Goal: Information Seeking & Learning: Learn about a topic

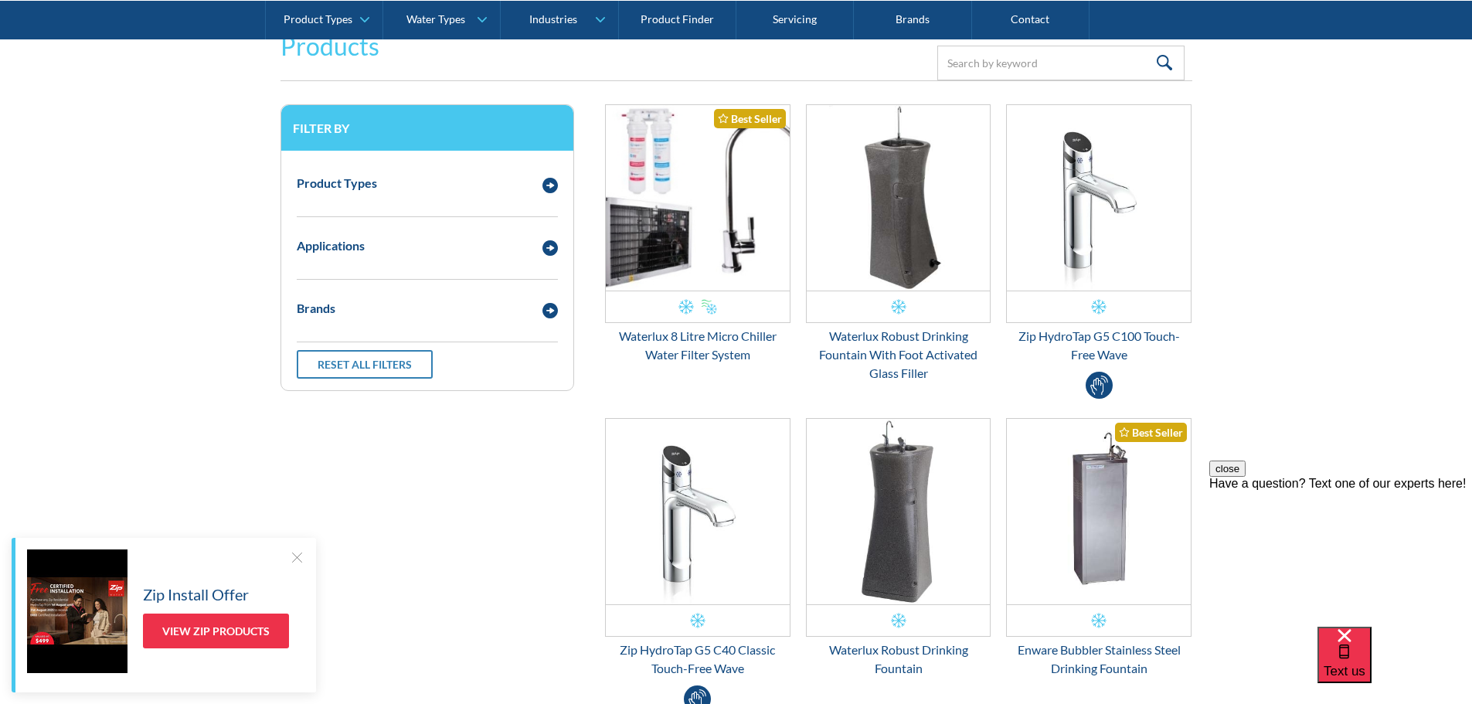
scroll to position [309, 0]
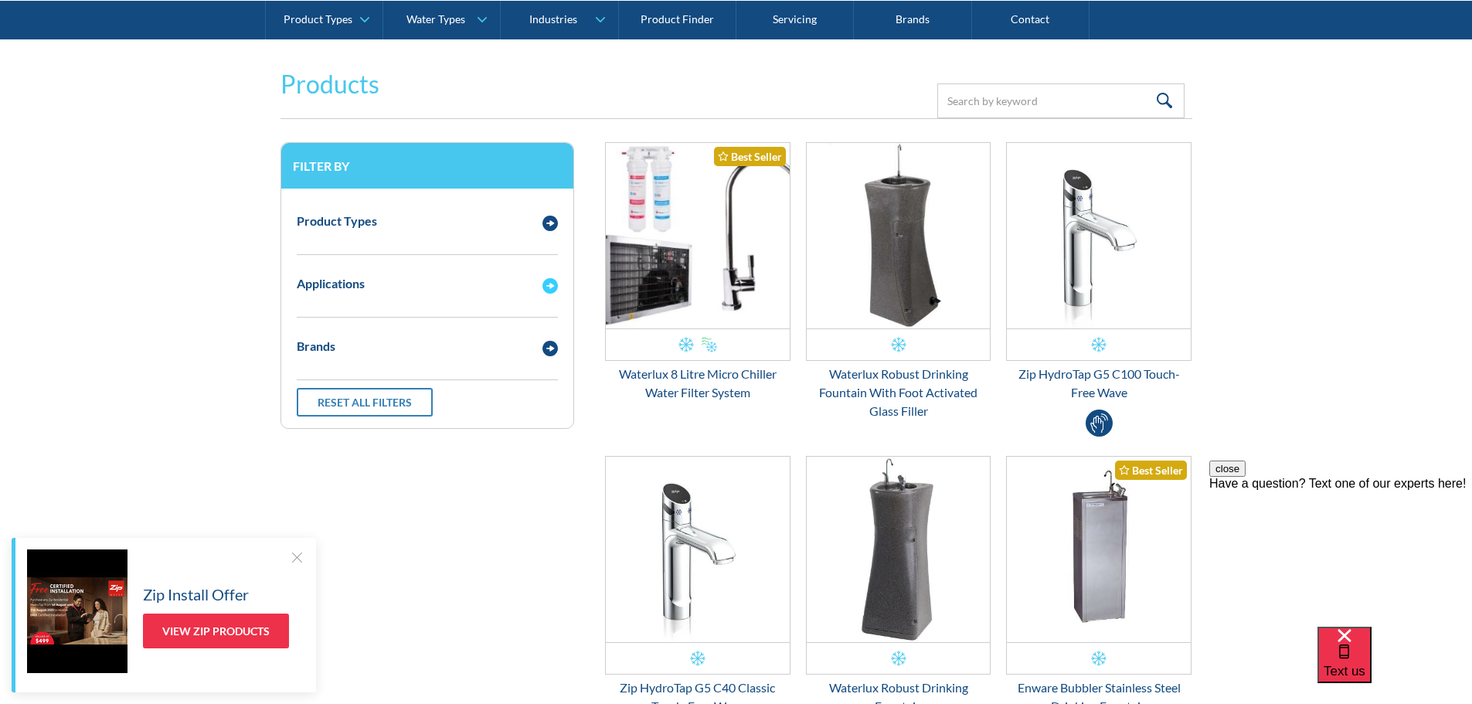
click at [547, 286] on img "Email Form 3" at bounding box center [549, 285] width 15 height 15
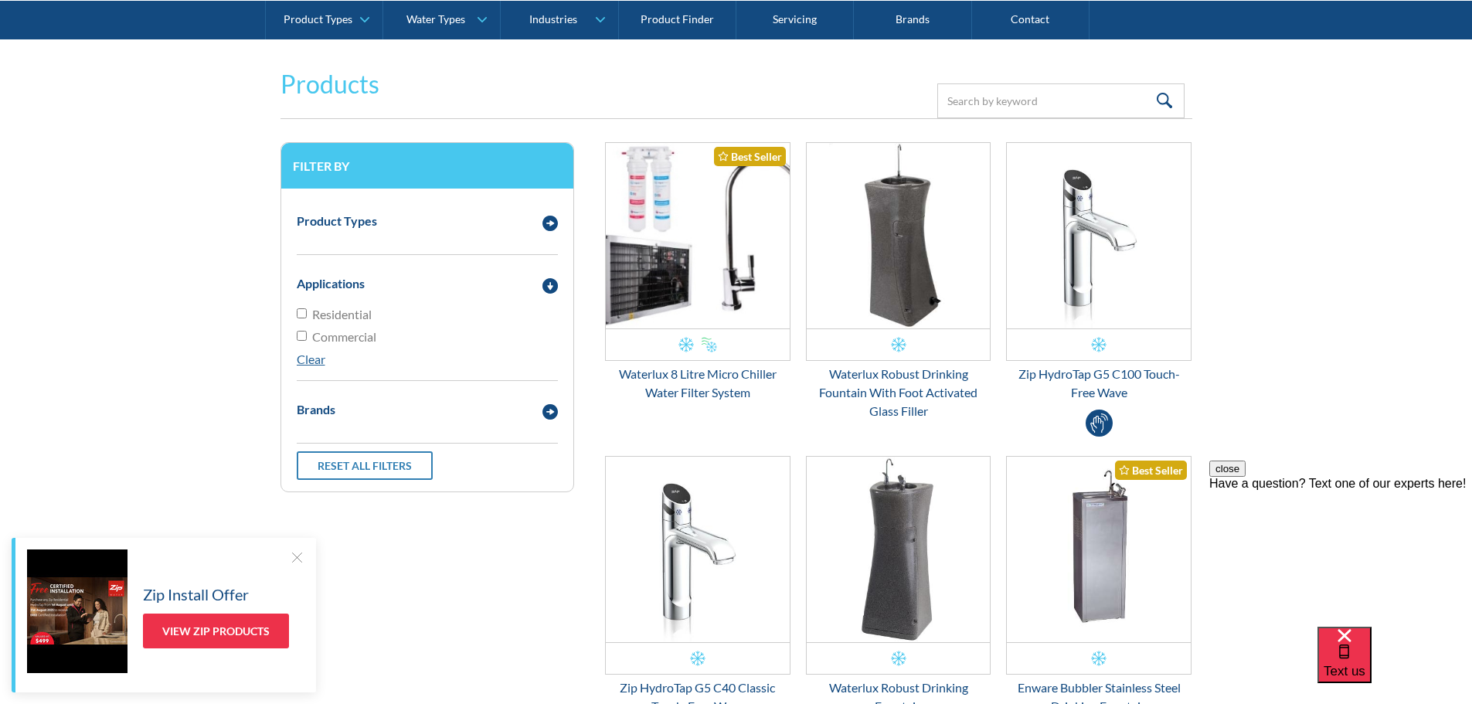
click at [304, 317] on input "Residential" at bounding box center [302, 313] width 10 height 10
checkbox input "true"
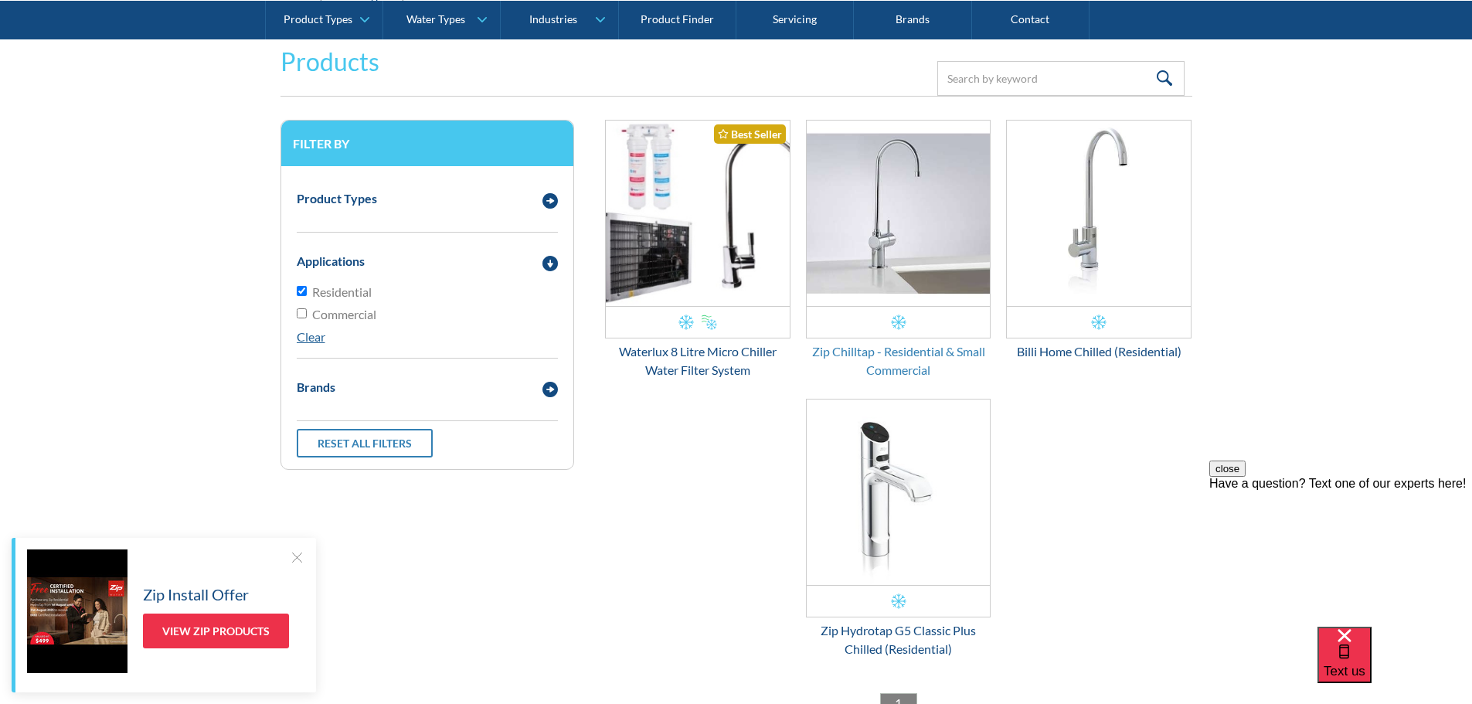
scroll to position [359, 0]
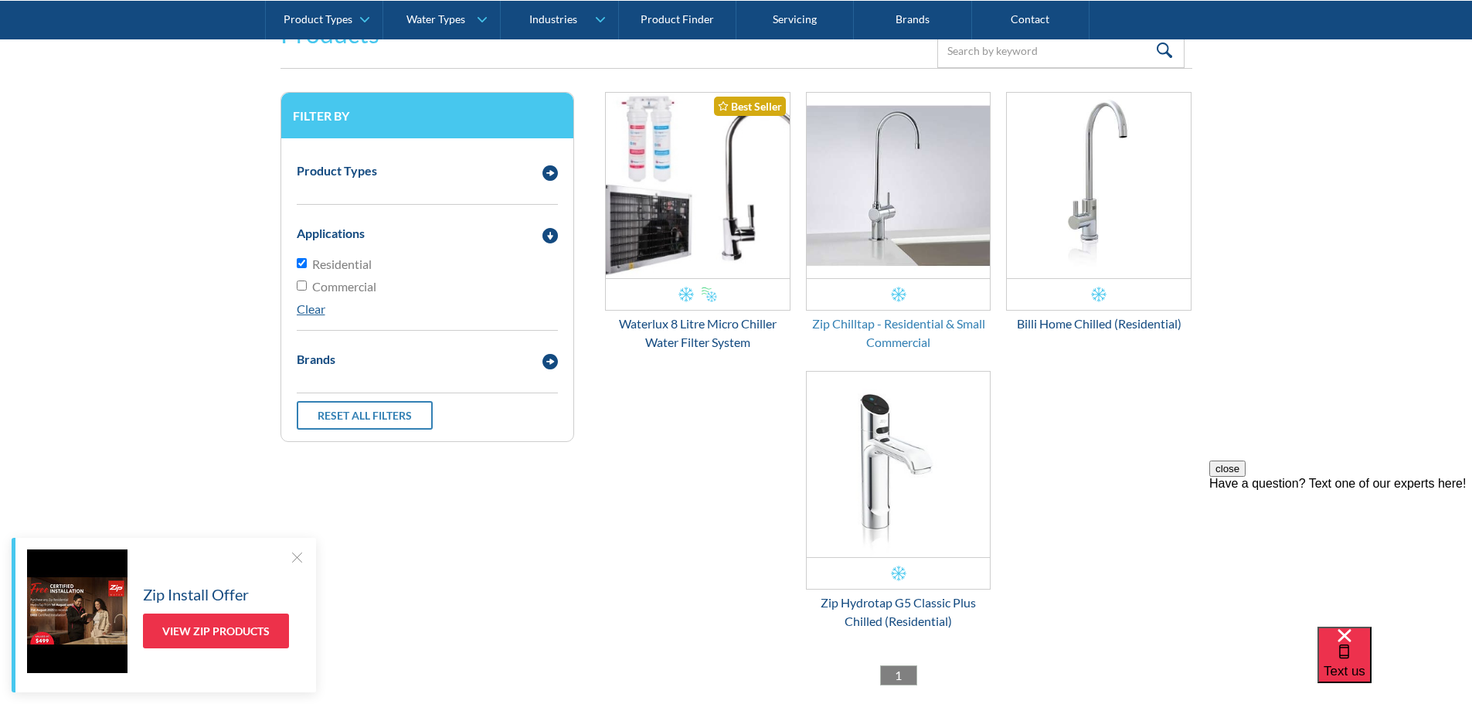
click at [892, 323] on div "Zip Chilltap - Residential & Small Commercial" at bounding box center [898, 332] width 185 height 37
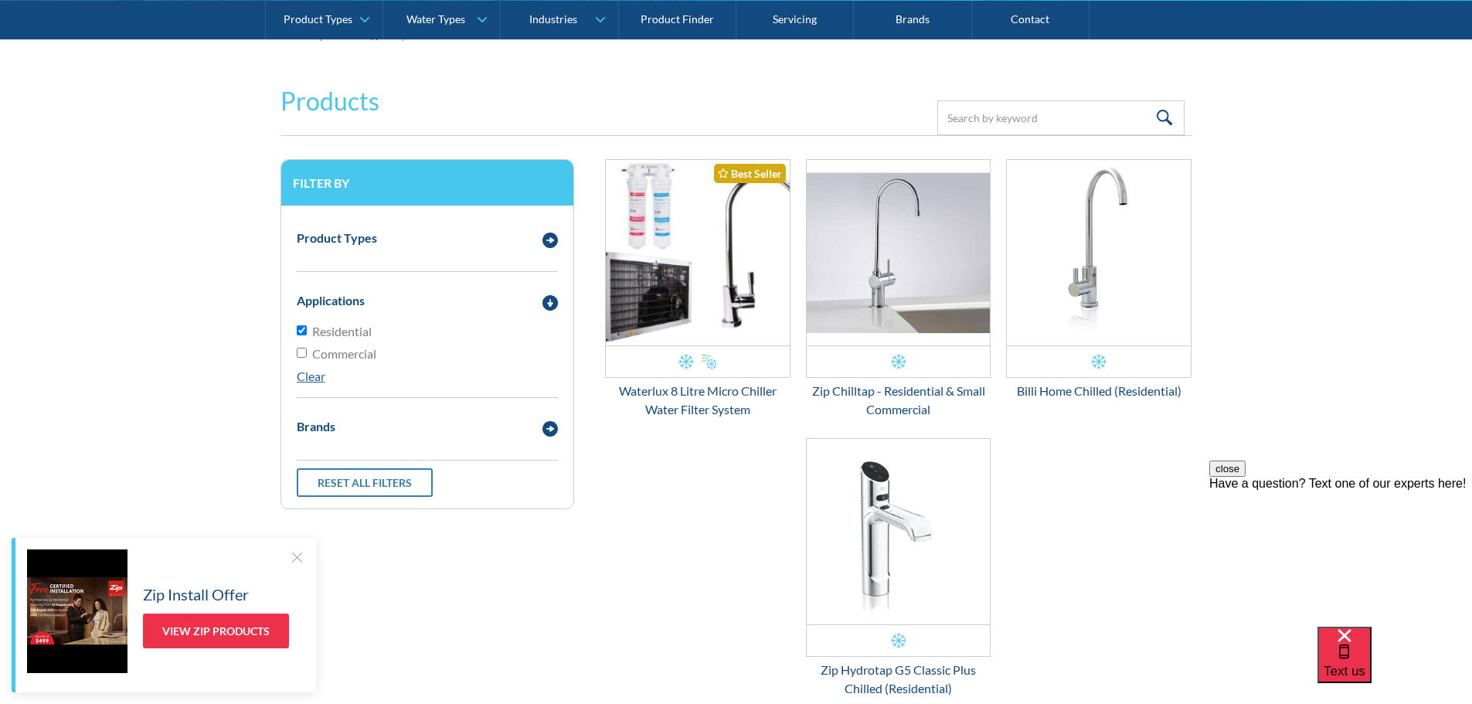
scroll to position [282, 0]
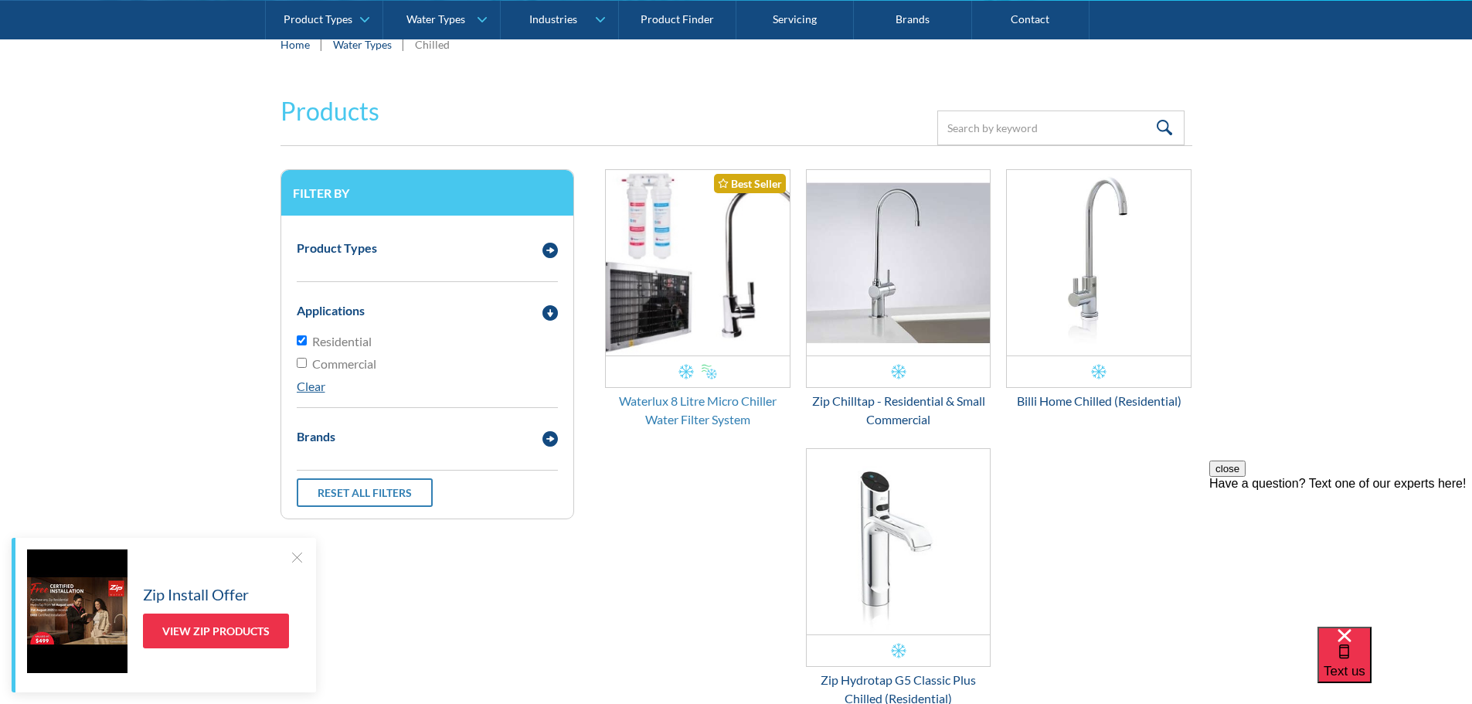
click at [717, 399] on div "Waterlux 8 Litre Micro Chiller Water Filter System" at bounding box center [697, 410] width 185 height 37
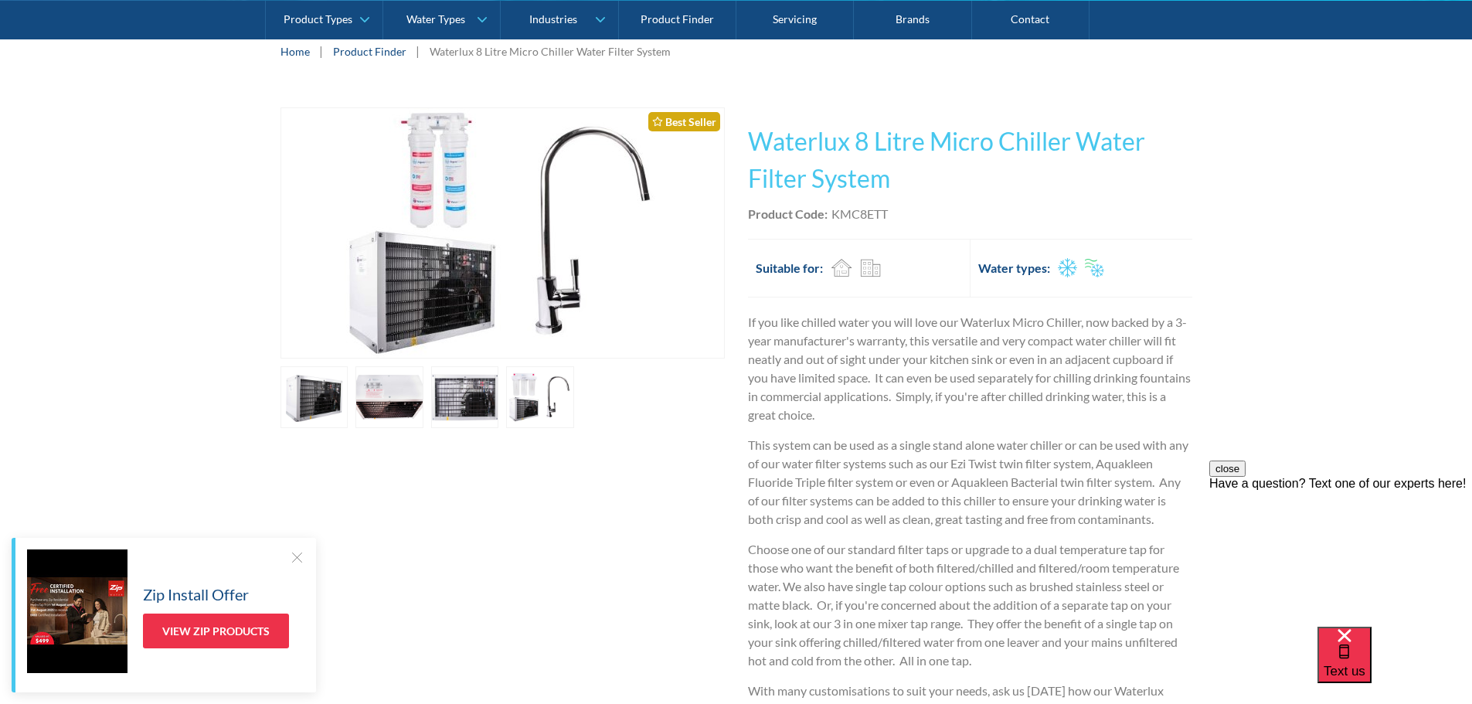
scroll to position [155, 0]
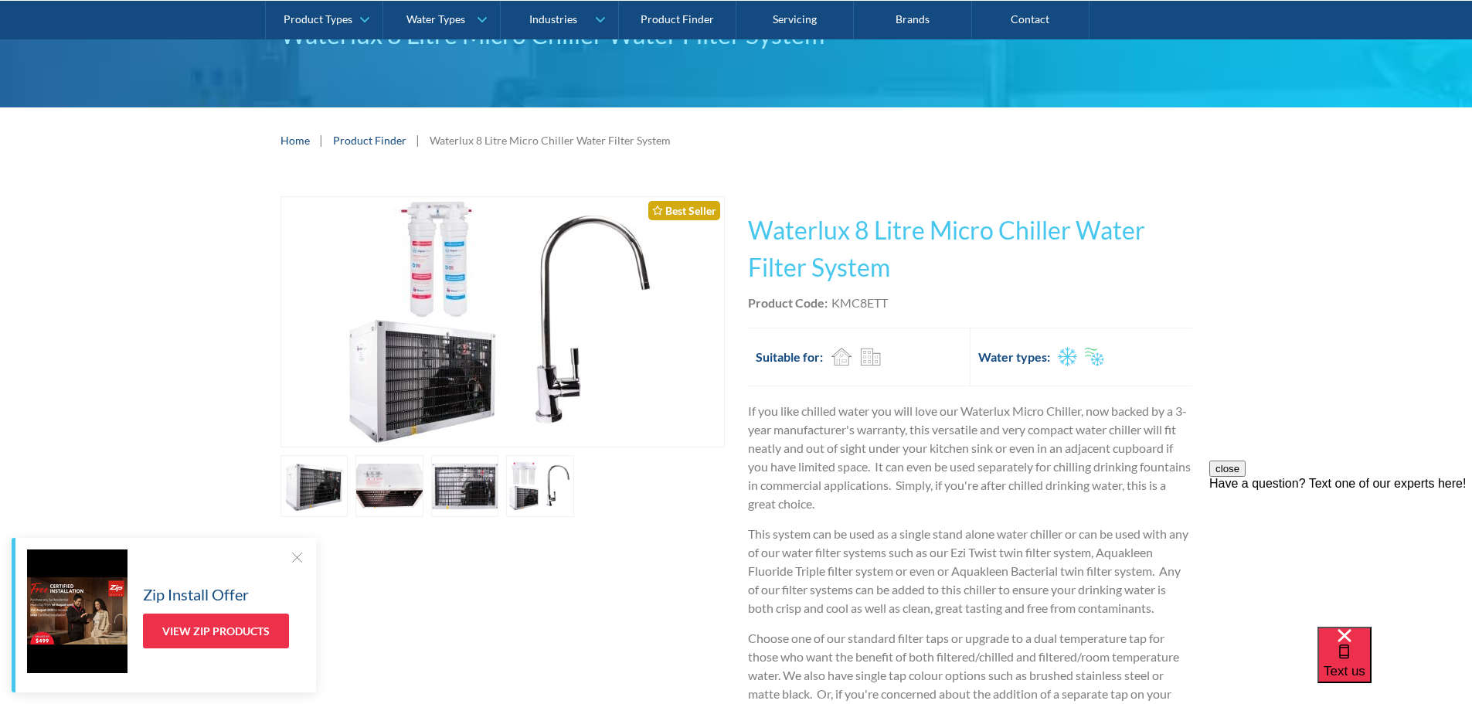
click at [862, 301] on div "KMC8ETT" at bounding box center [859, 303] width 56 height 19
copy div "KMC8ETT"
drag, startPoint x: 753, startPoint y: 235, endPoint x: 870, endPoint y: 240, distance: 116.8
click at [870, 240] on h1 "Waterlux 8 Litre Micro Chiller Water Filter System" at bounding box center [970, 249] width 444 height 74
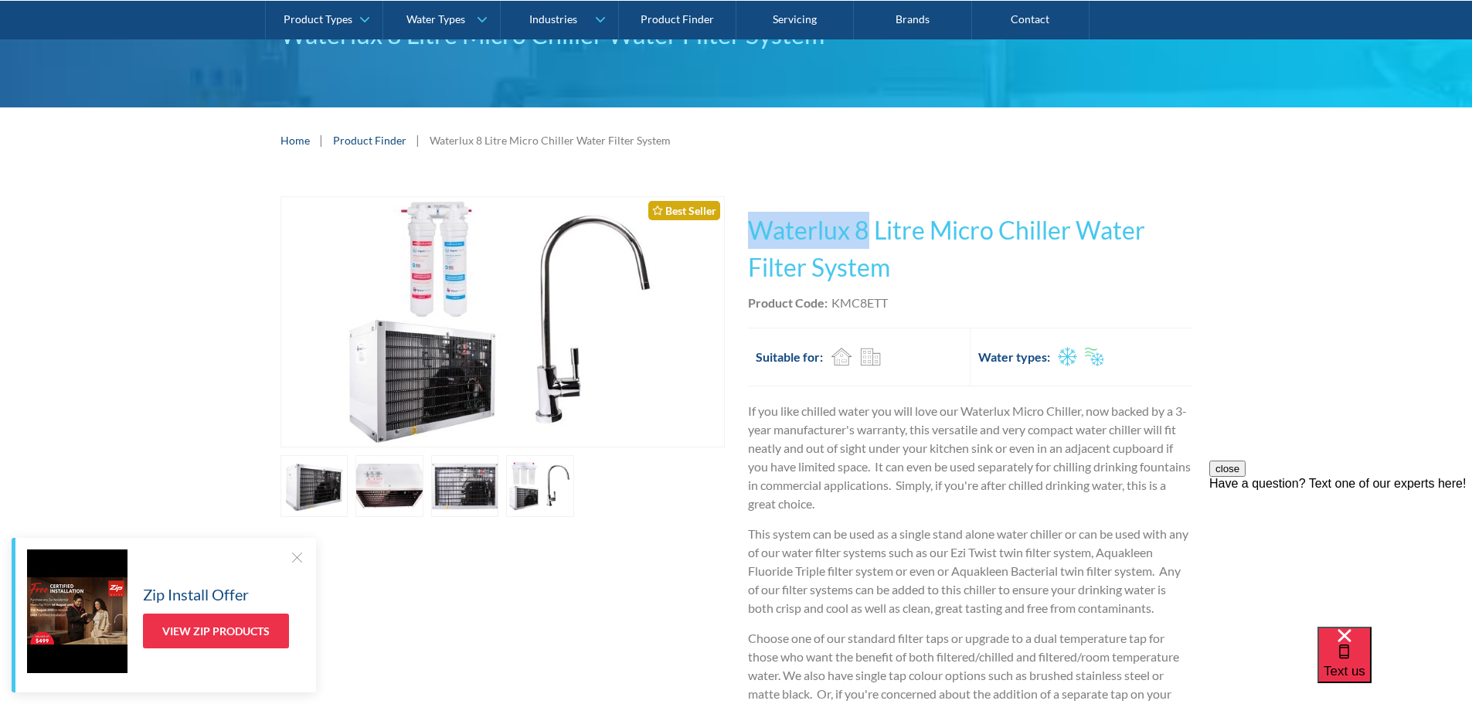
copy h1 "Waterlux 8"
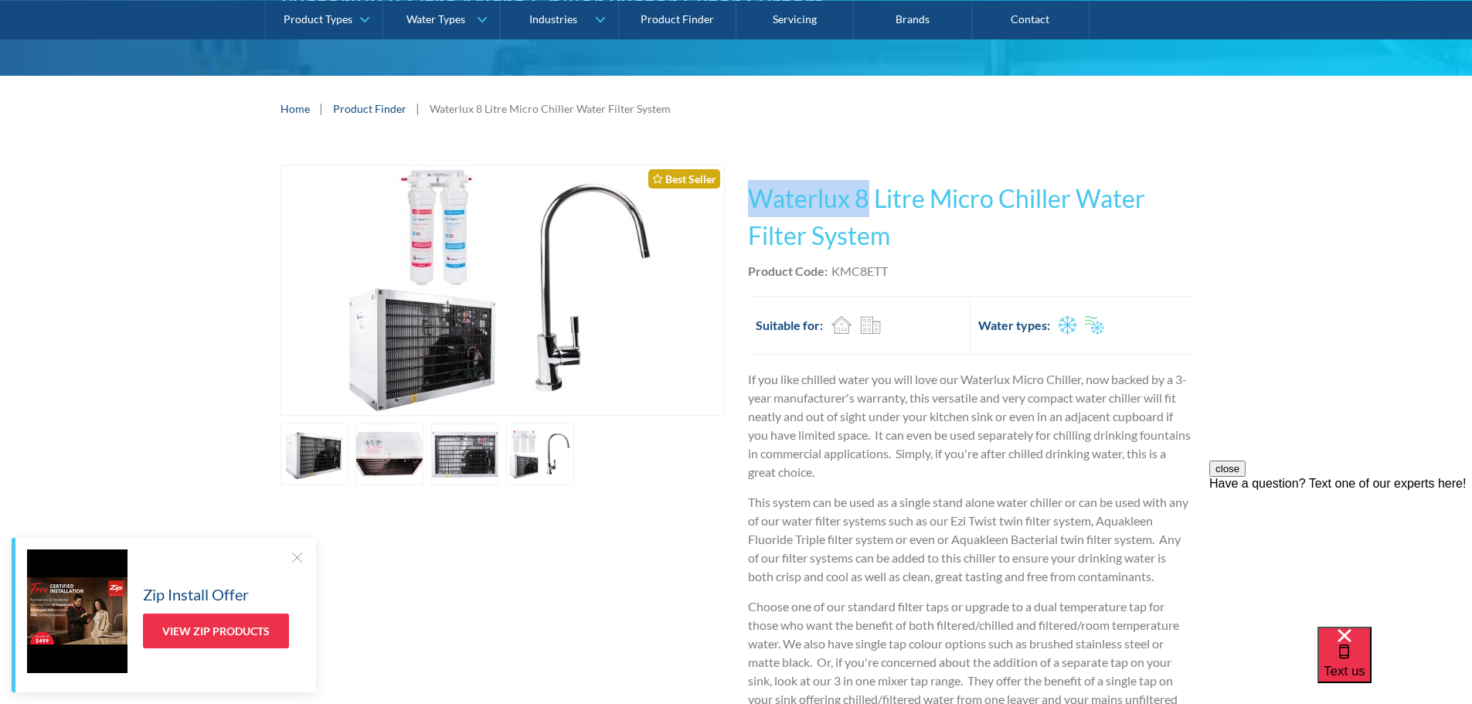
scroll to position [232, 0]
